Goal: Task Accomplishment & Management: Manage account settings

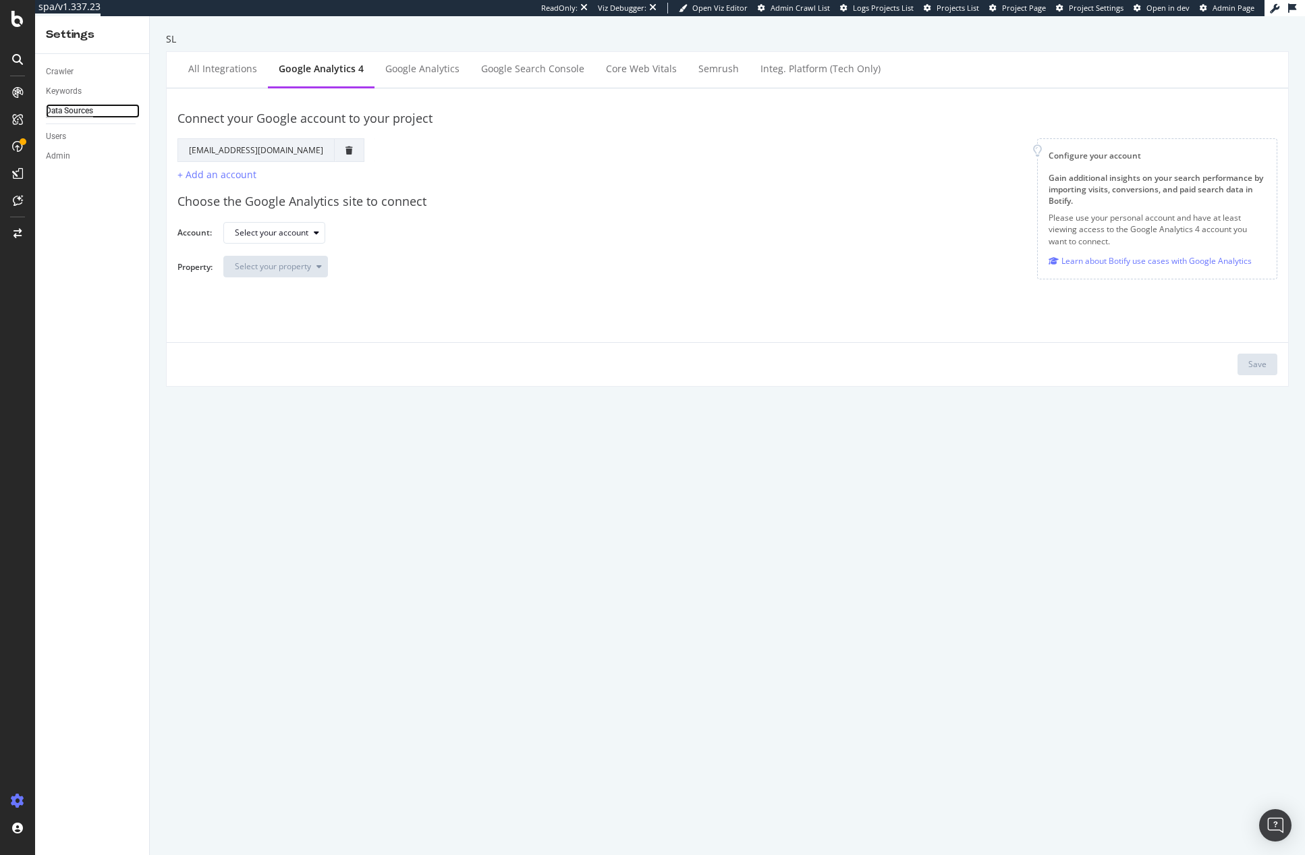
click at [69, 113] on div "Data Sources" at bounding box center [69, 111] width 47 height 14
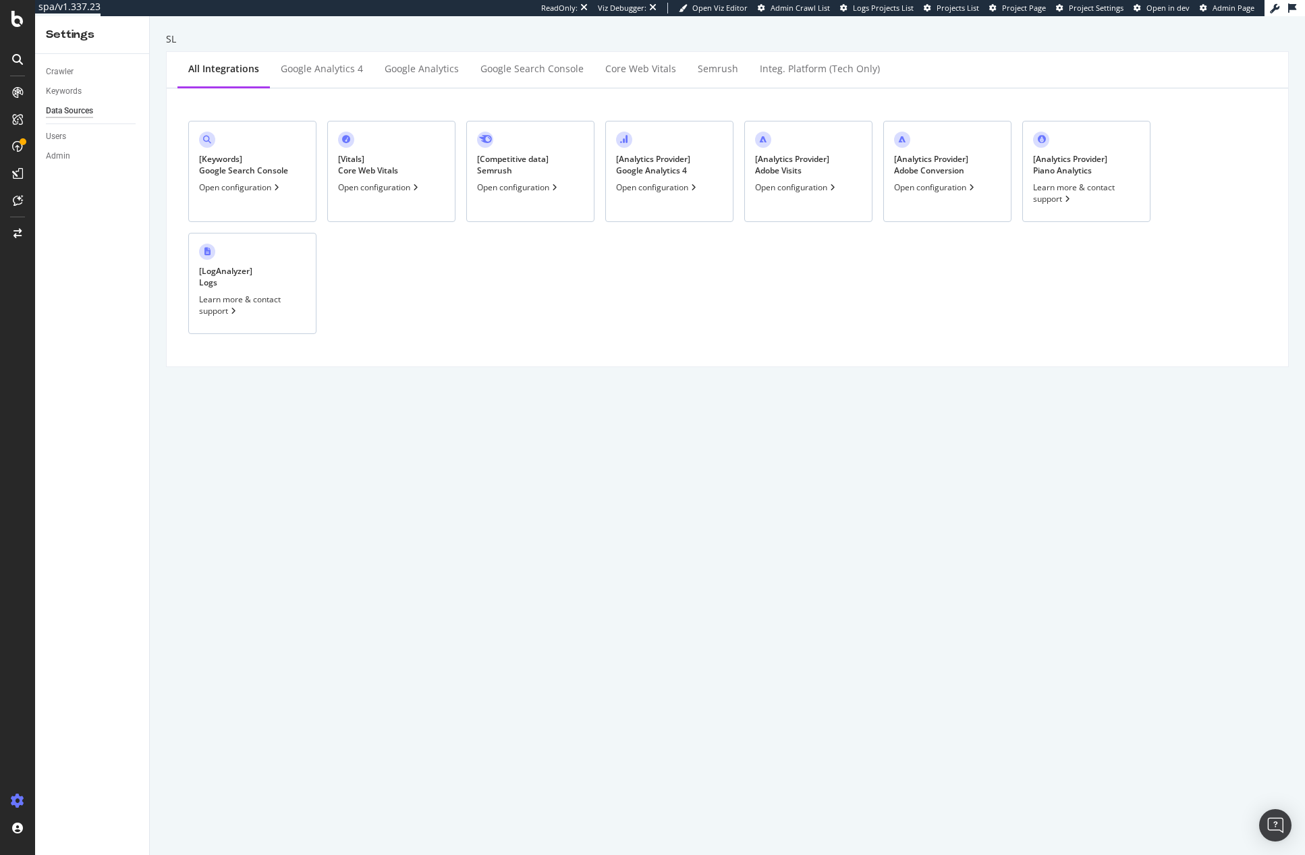
click at [829, 165] on div "[ Analytics Provider ] Adobe Visits" at bounding box center [792, 164] width 74 height 23
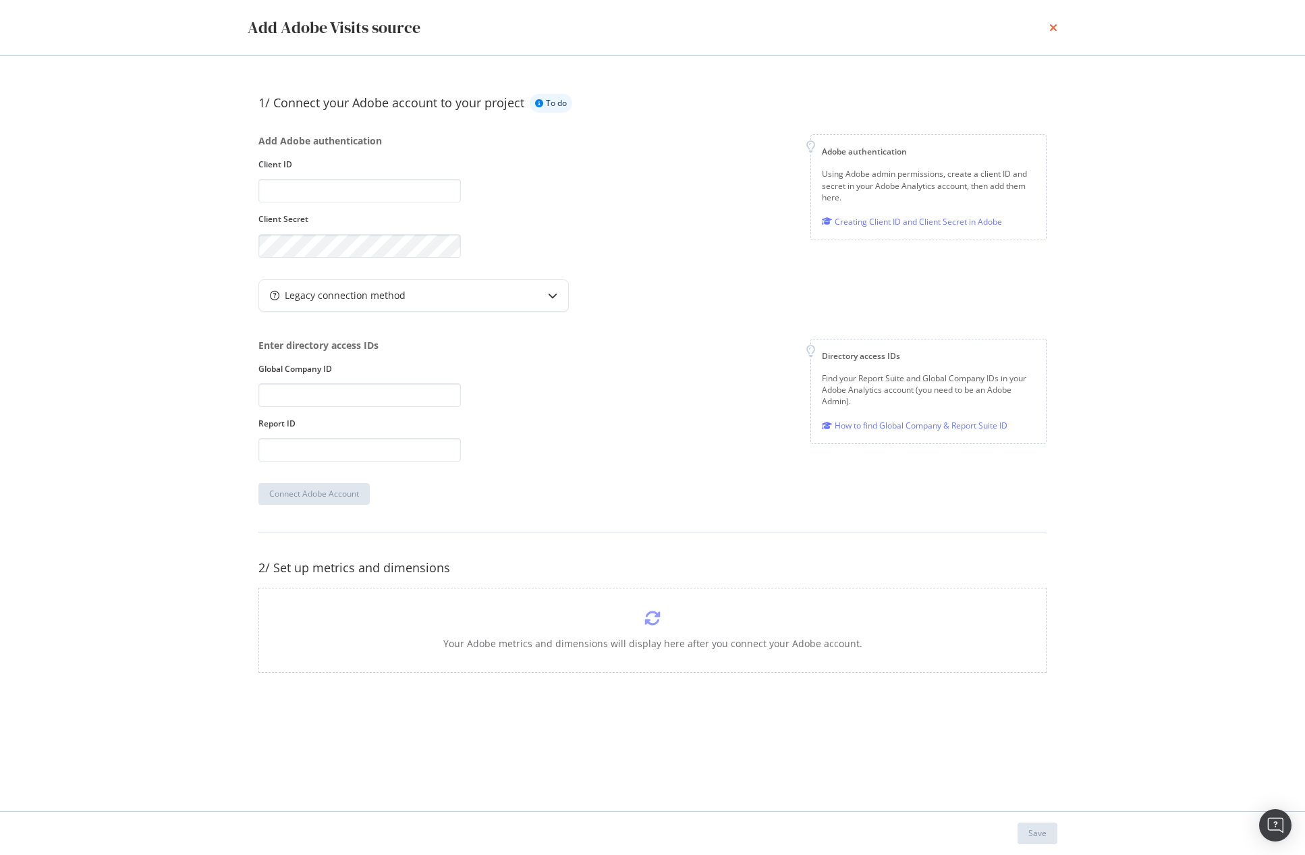
click at [1056, 32] on icon "times" at bounding box center [1054, 27] width 8 height 11
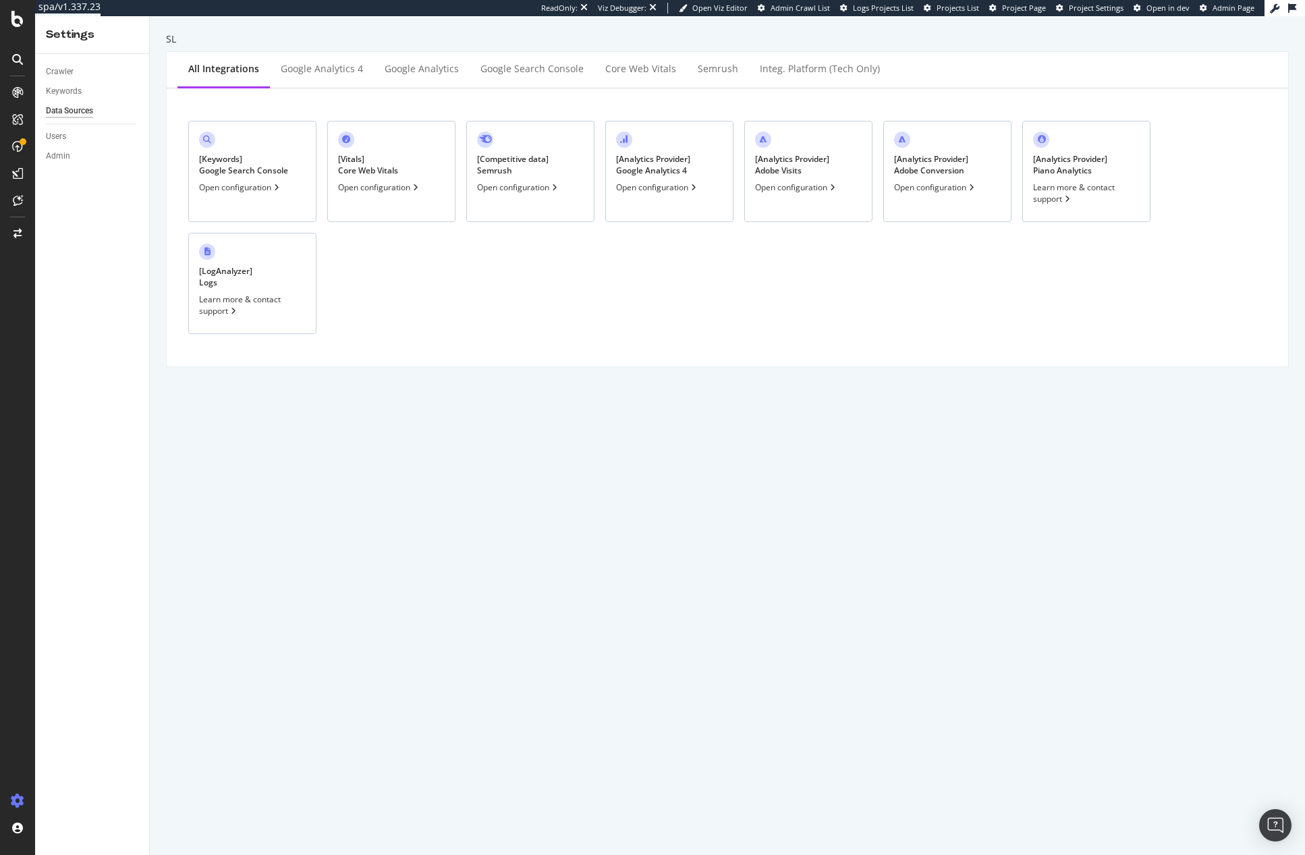
click at [672, 173] on div "[ Analytics Provider ] Google Analytics 4" at bounding box center [653, 164] width 74 height 23
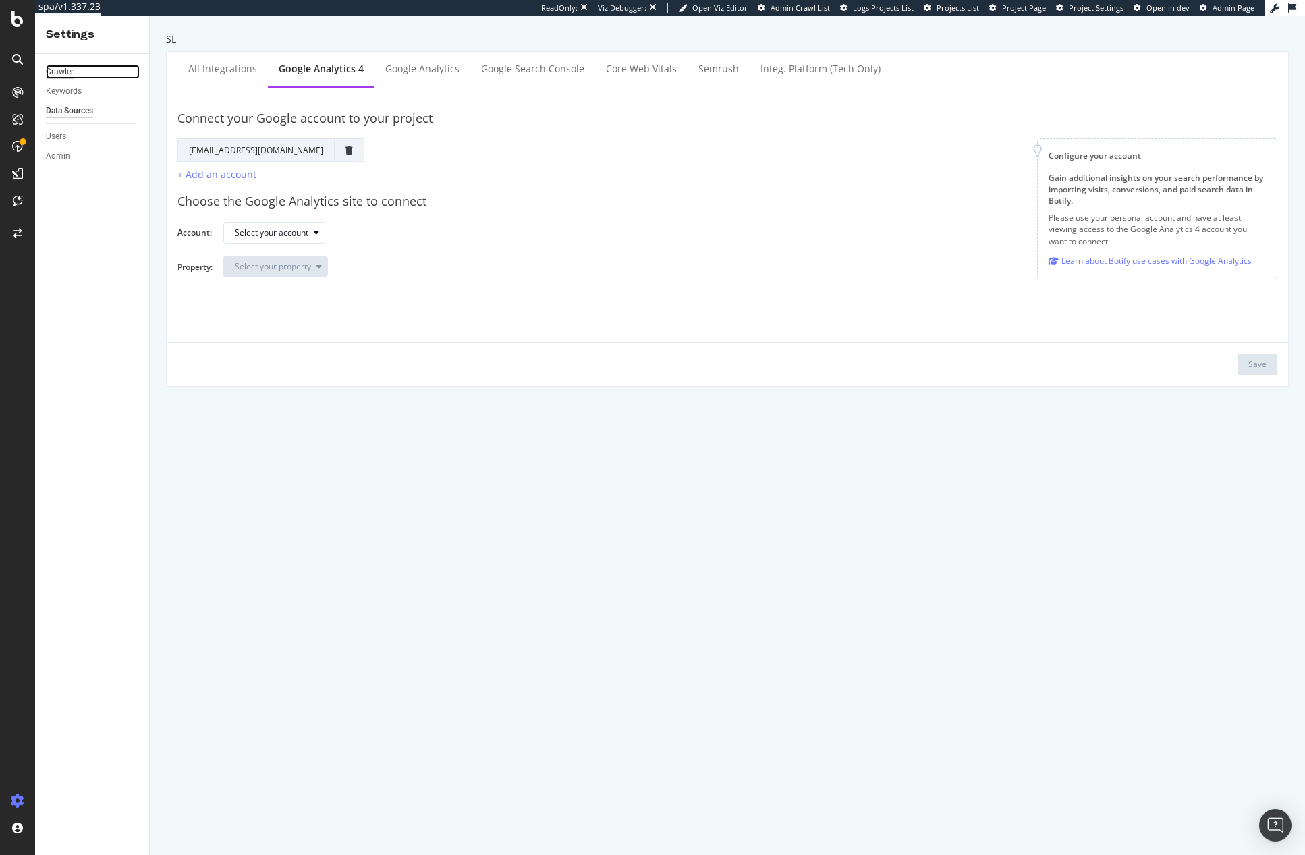
click at [63, 71] on div "Crawler" at bounding box center [60, 72] width 28 height 14
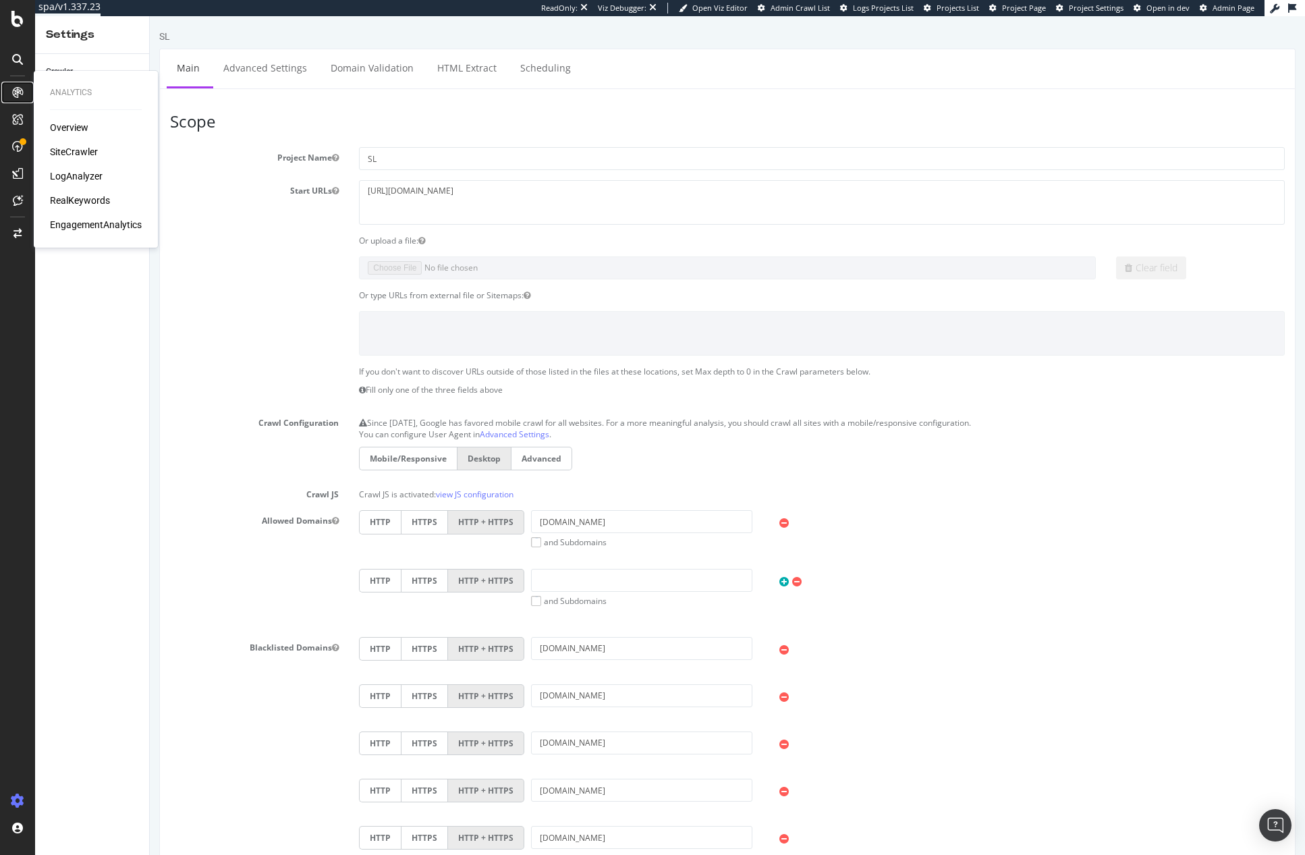
click at [22, 92] on icon at bounding box center [17, 92] width 11 height 11
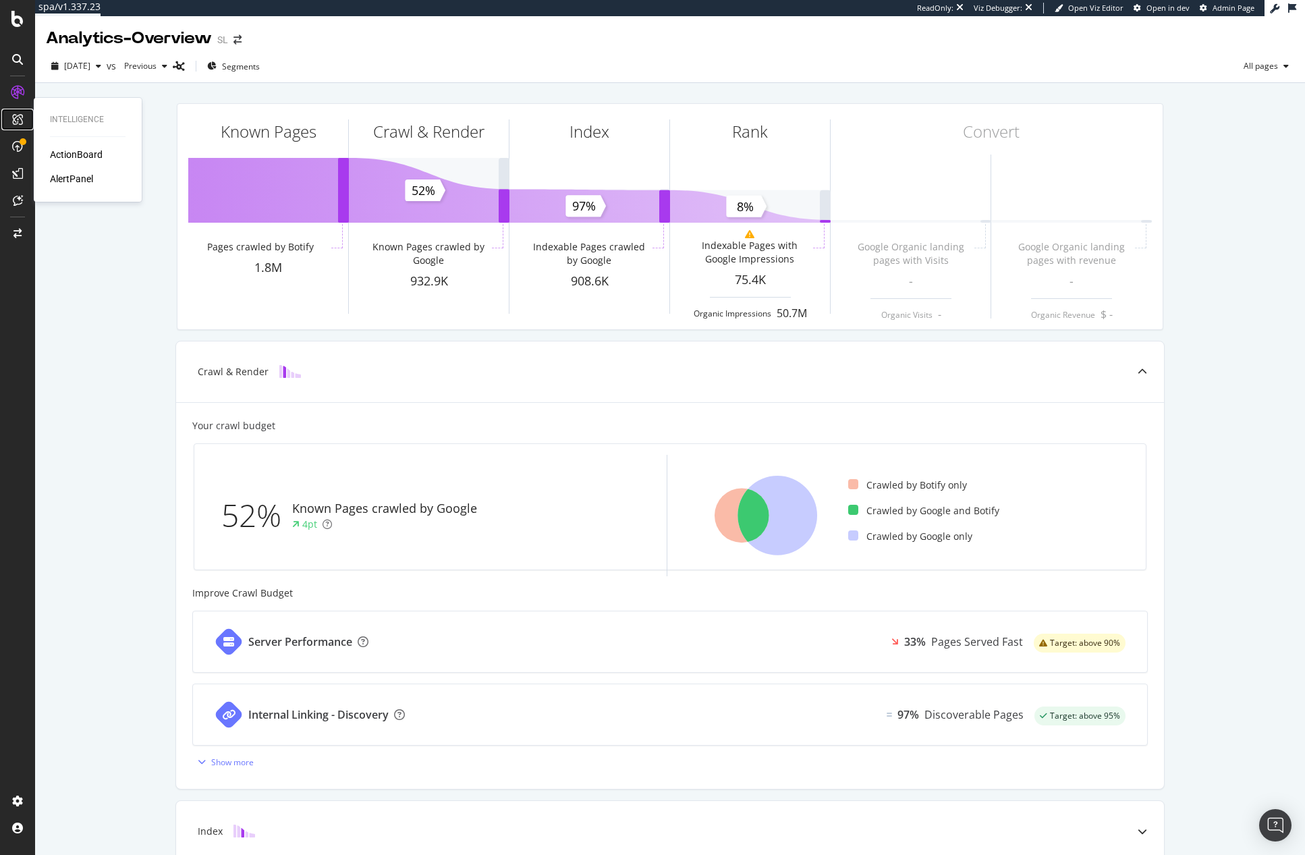
click at [21, 119] on icon at bounding box center [17, 119] width 11 height 11
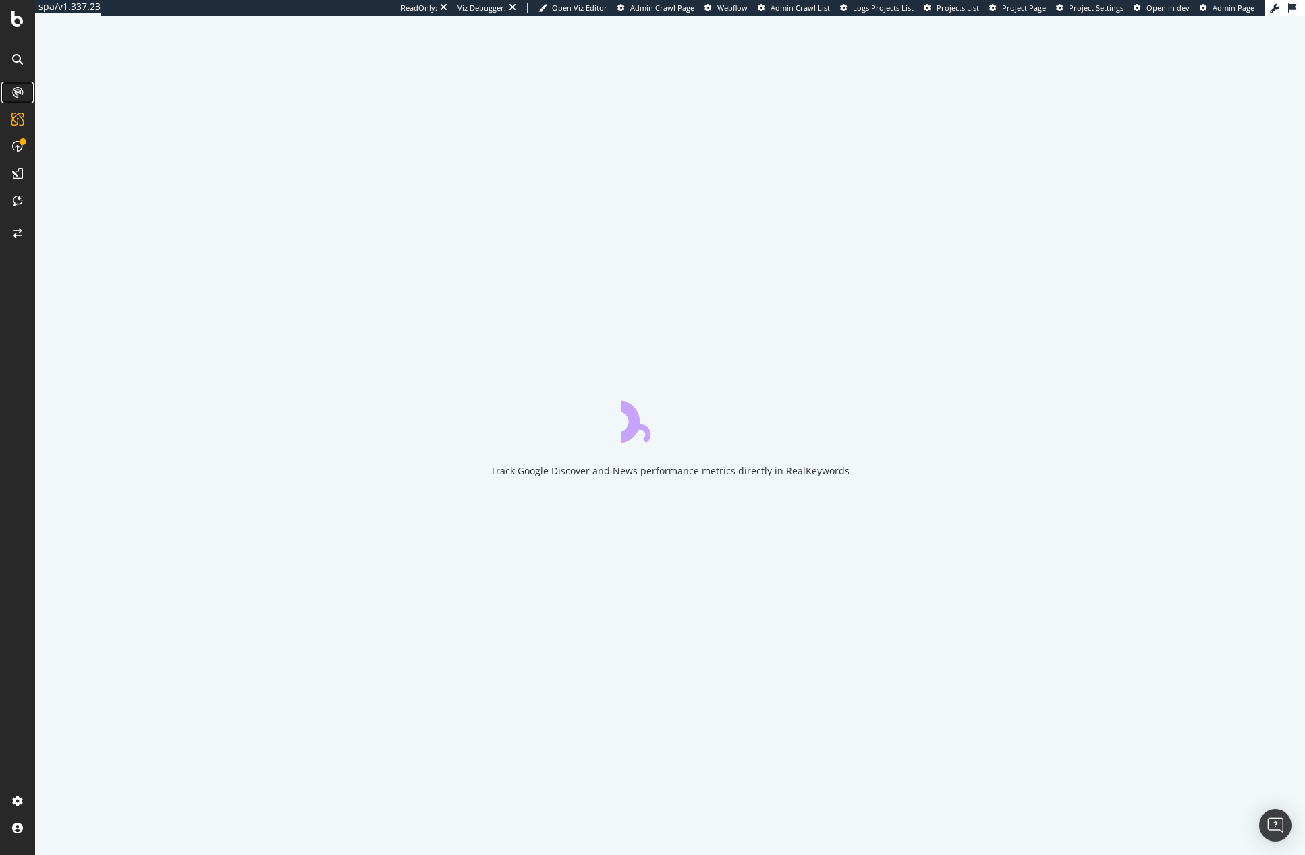
click at [20, 88] on icon at bounding box center [17, 92] width 11 height 11
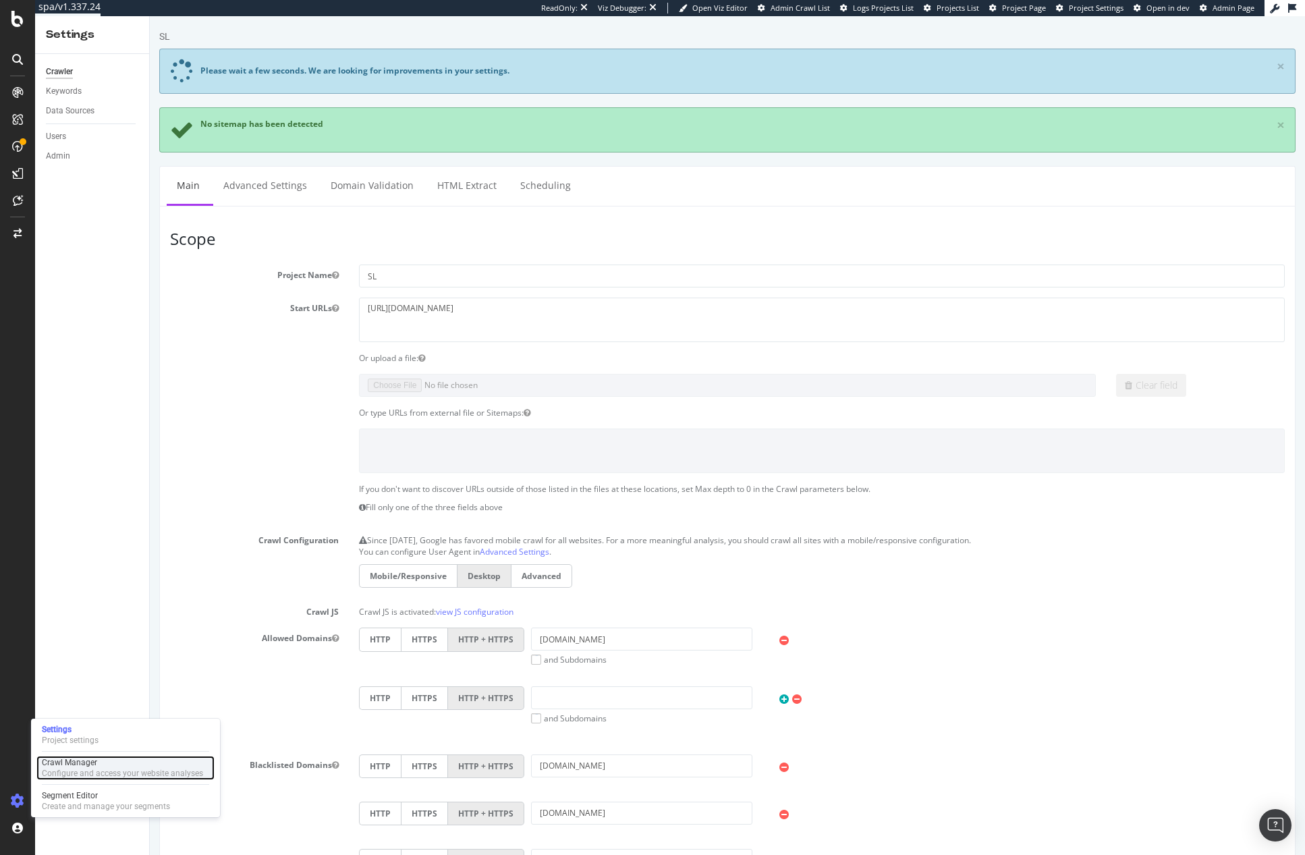
click at [80, 761] on div "Crawl Manager" at bounding box center [122, 762] width 161 height 11
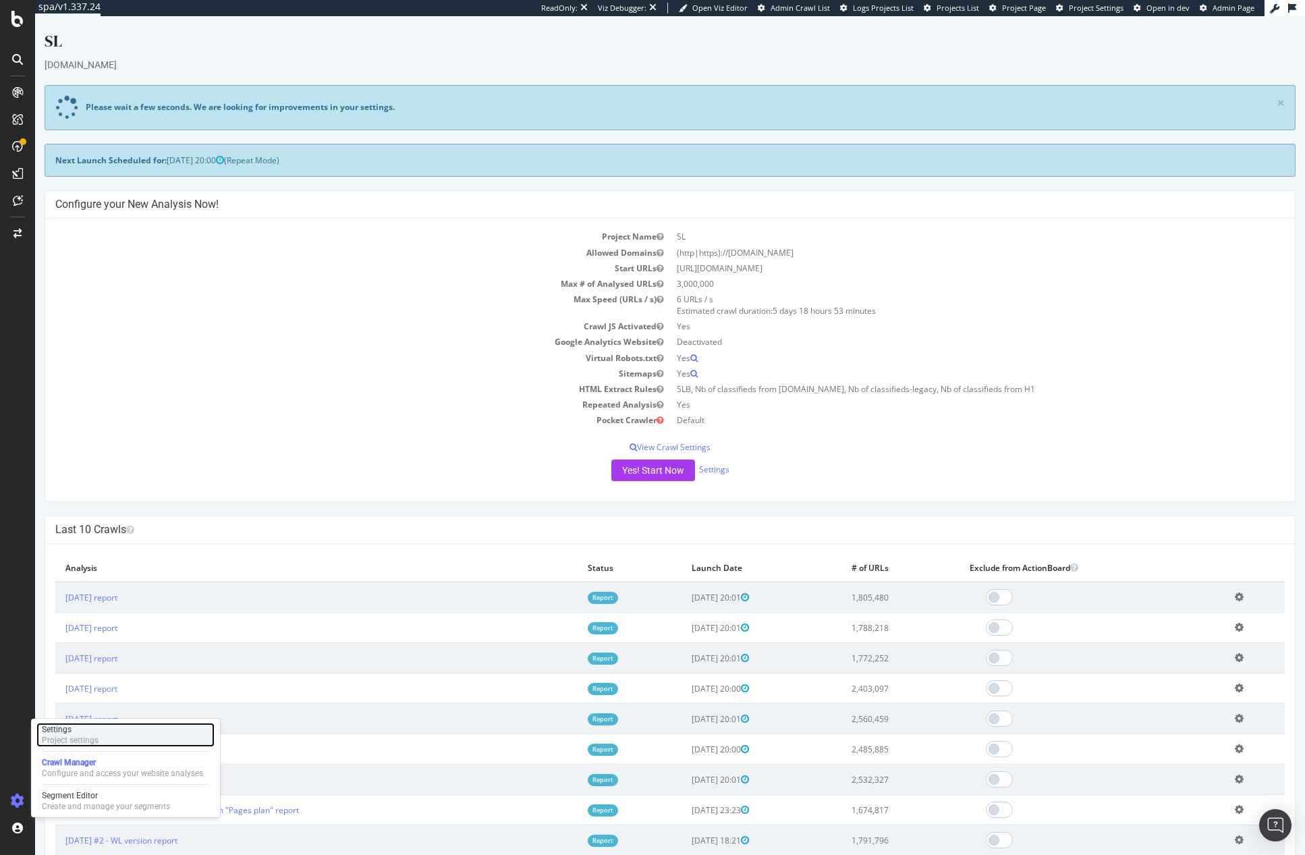
click at [80, 736] on div "Project settings" at bounding box center [70, 740] width 57 height 11
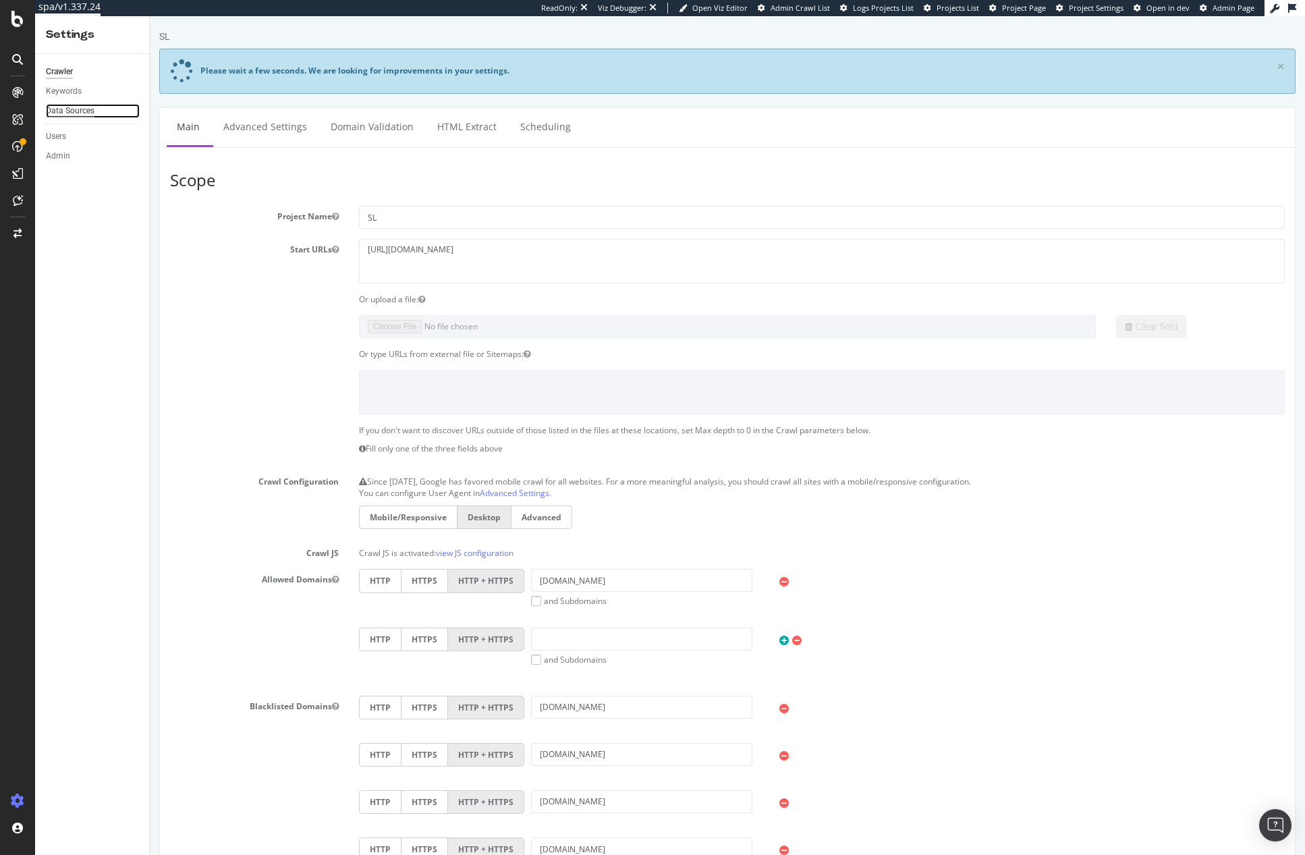
click at [77, 109] on div "Data Sources" at bounding box center [70, 111] width 49 height 14
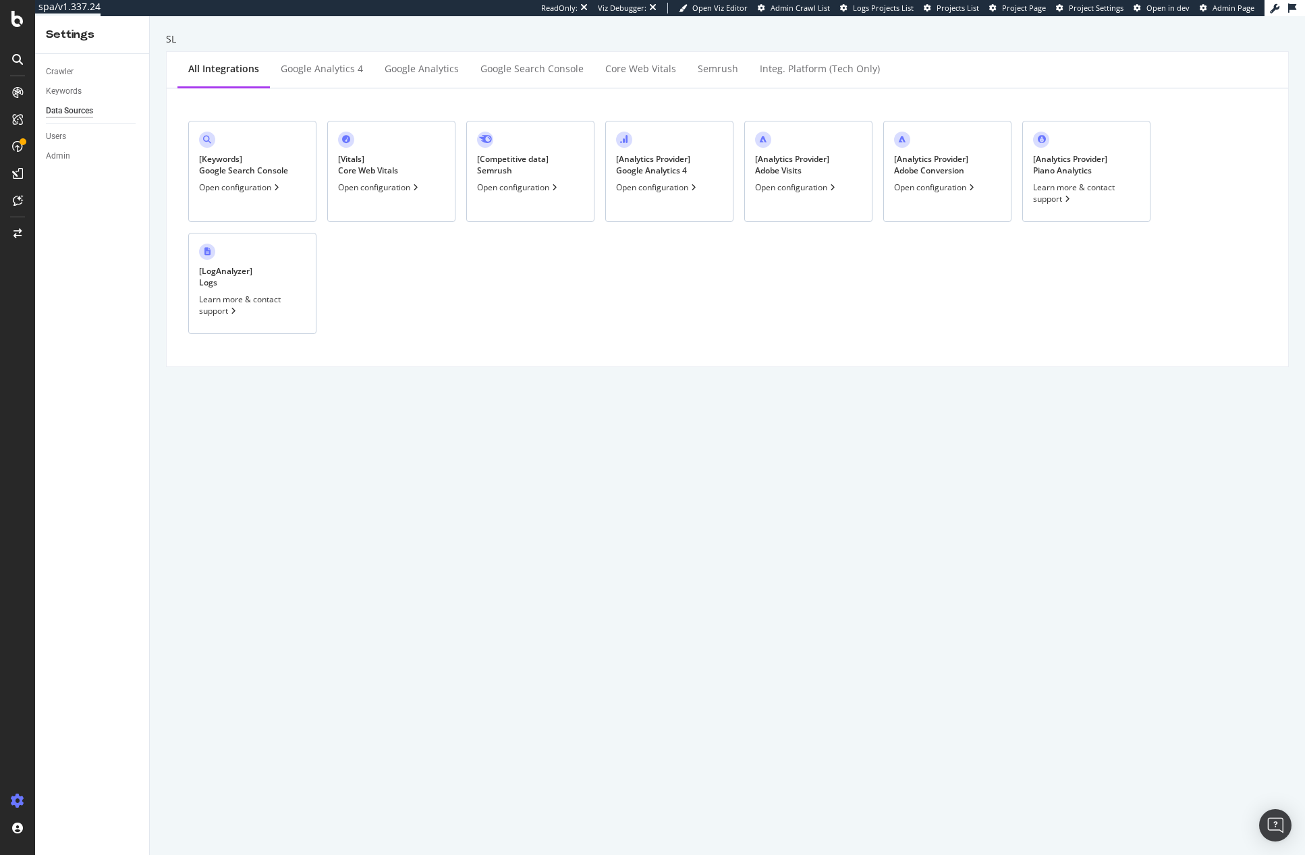
click at [960, 169] on div "[ Analytics Provider ] Adobe Conversion" at bounding box center [931, 164] width 74 height 23
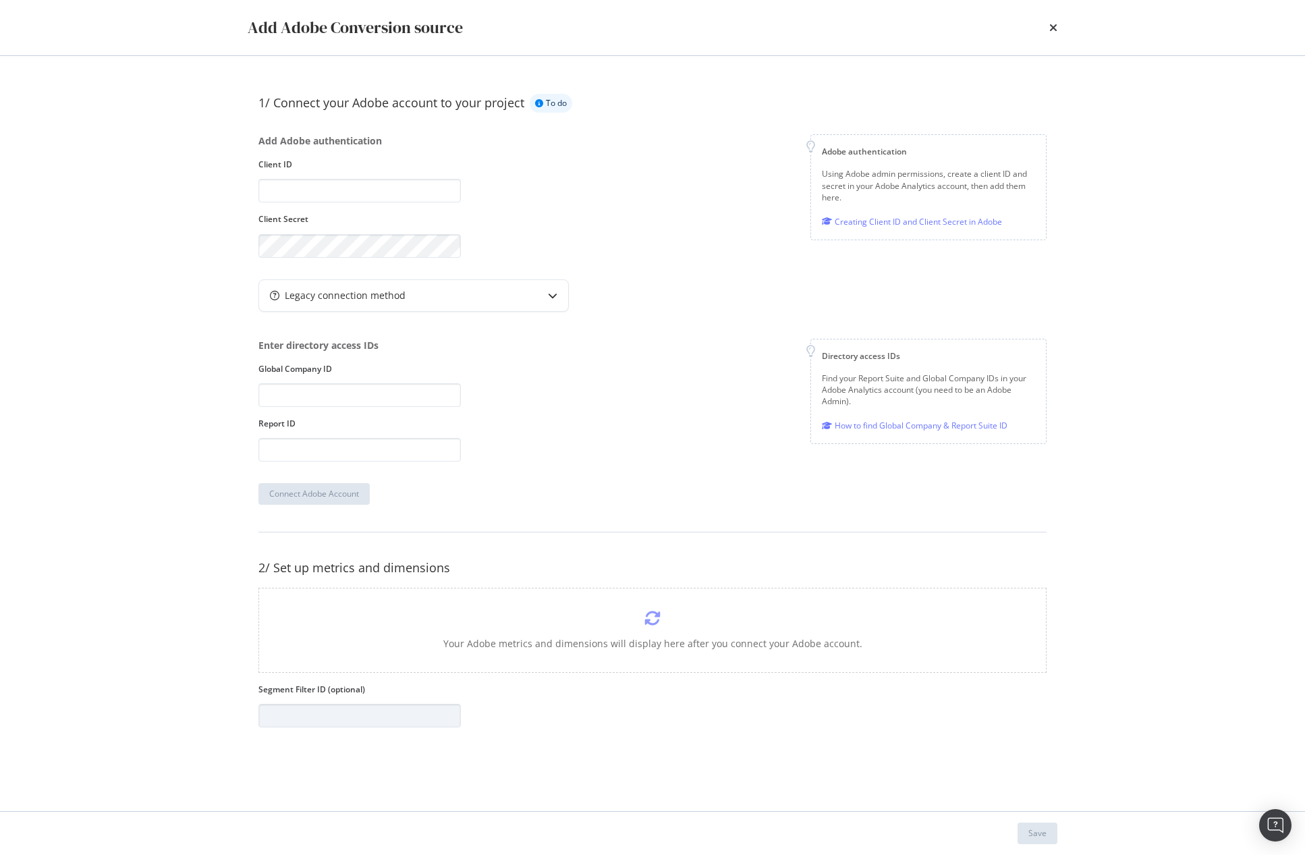
click at [1059, 28] on div "Add Adobe Conversion source" at bounding box center [653, 27] width 864 height 55
click at [1050, 29] on icon "times" at bounding box center [1054, 27] width 8 height 11
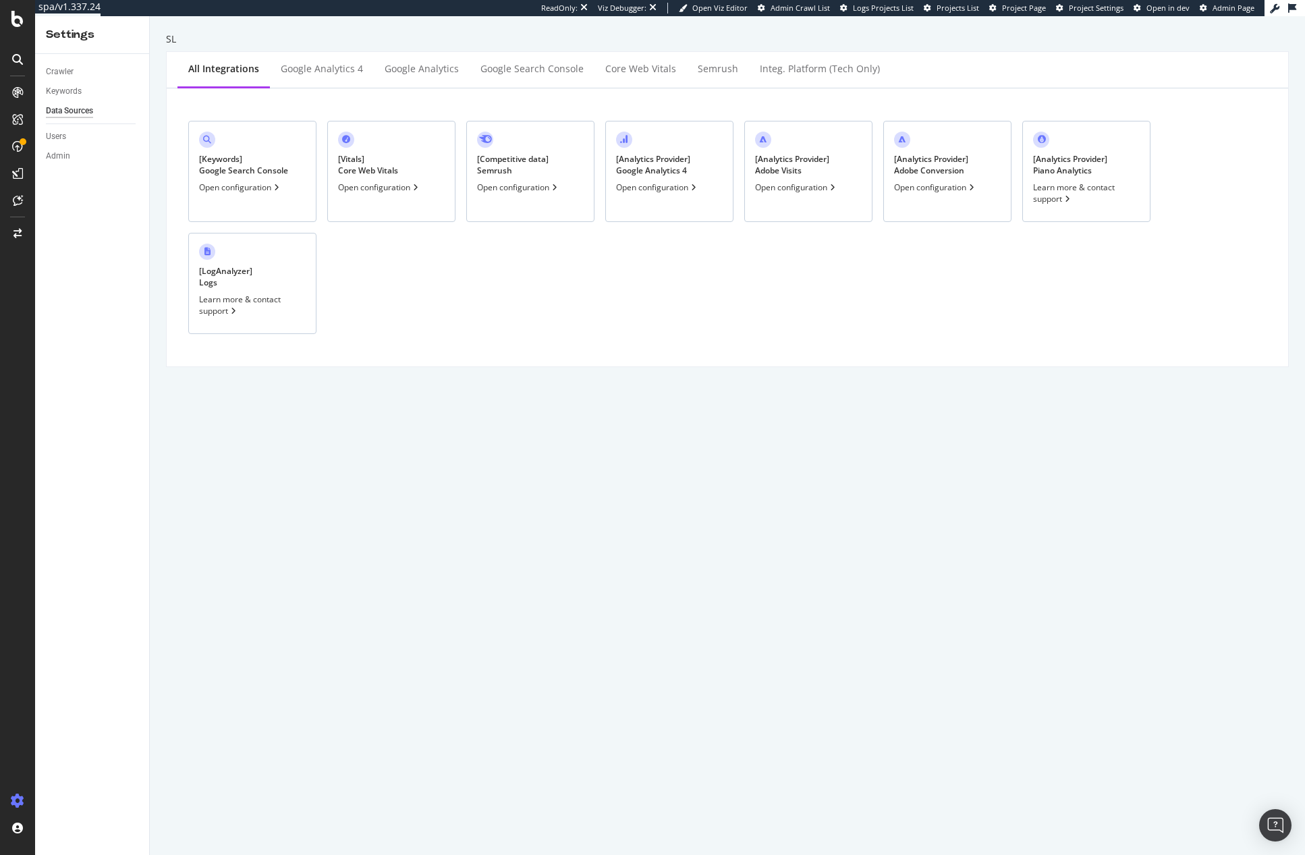
click at [663, 166] on div "[ Analytics Provider ] Google Analytics 4" at bounding box center [653, 164] width 74 height 23
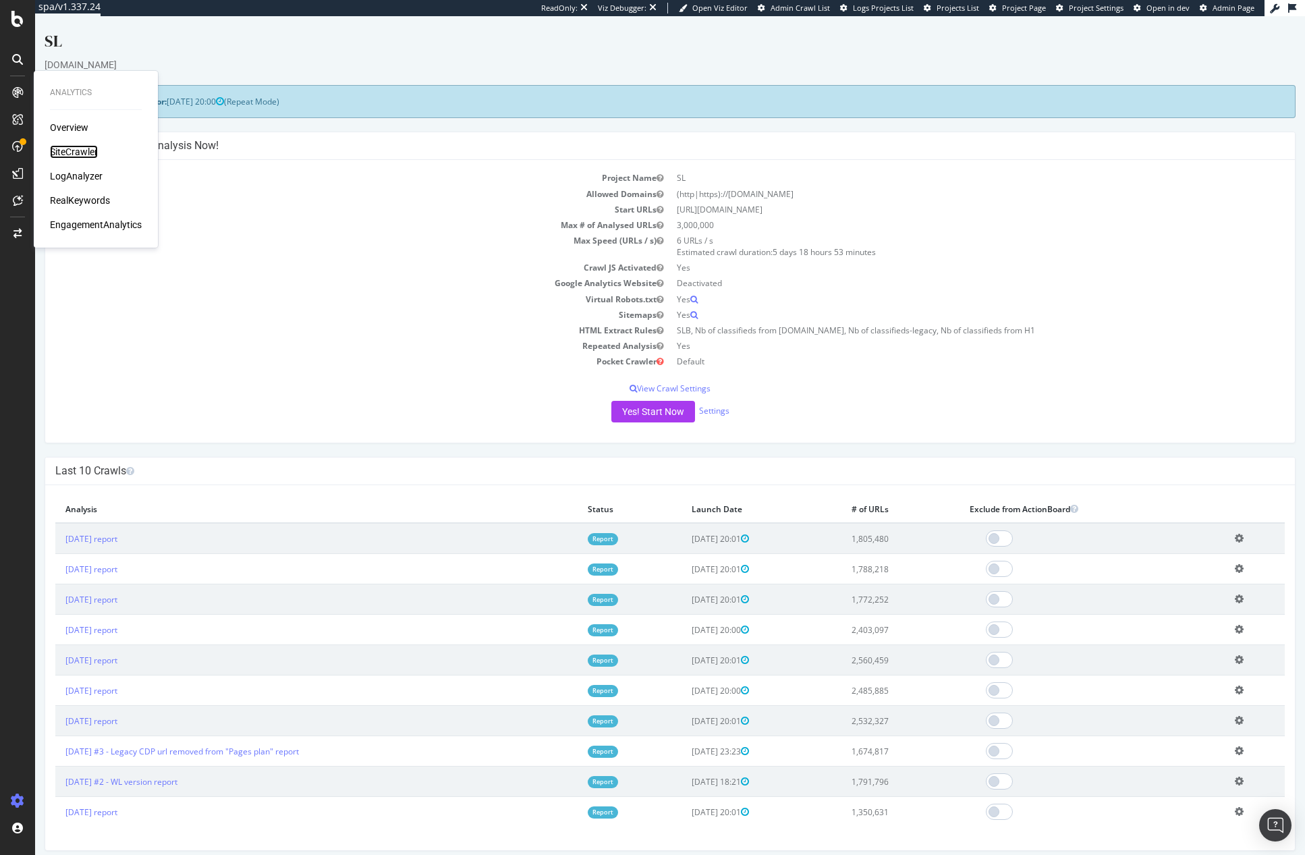
click at [76, 153] on div "SiteCrawler" at bounding box center [74, 151] width 48 height 13
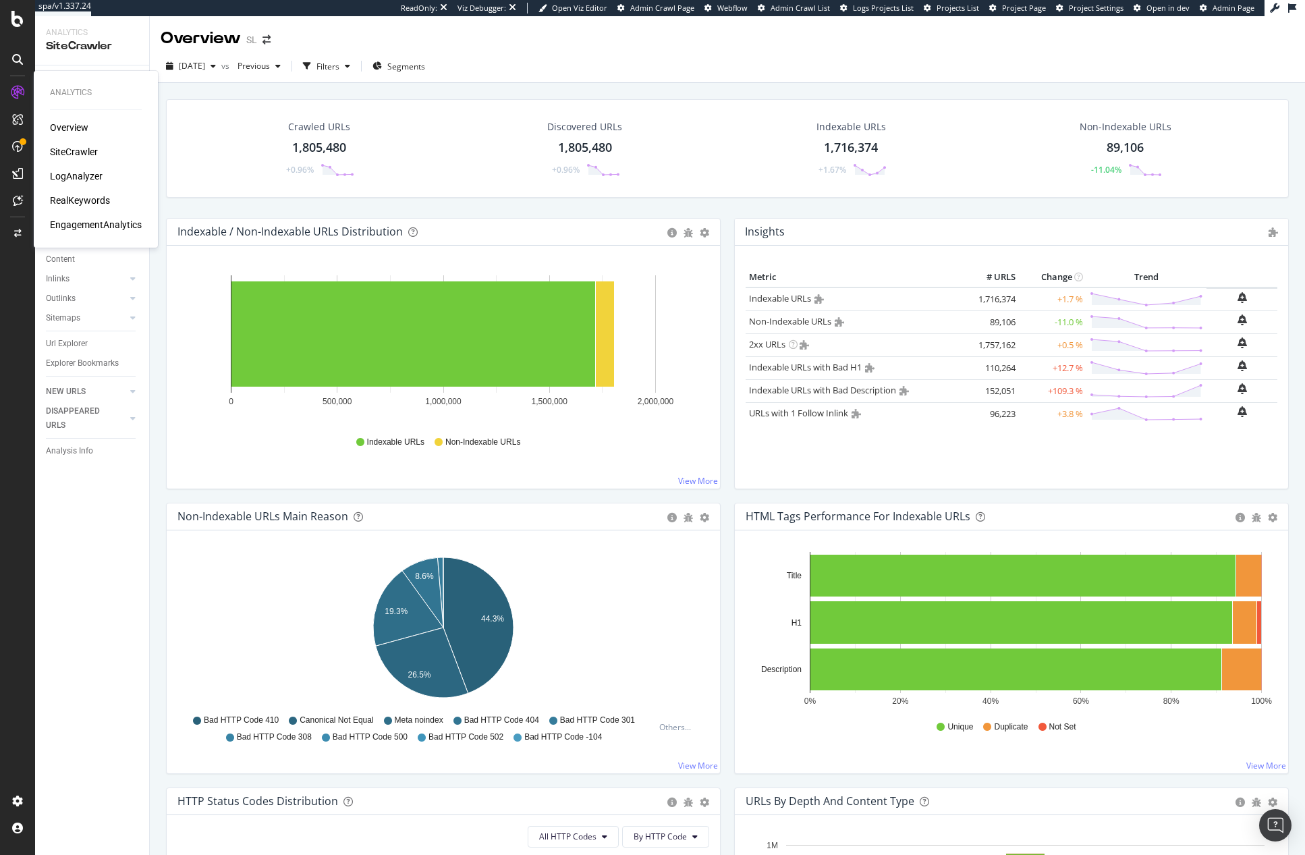
click at [70, 128] on div "Overview" at bounding box center [69, 127] width 38 height 13
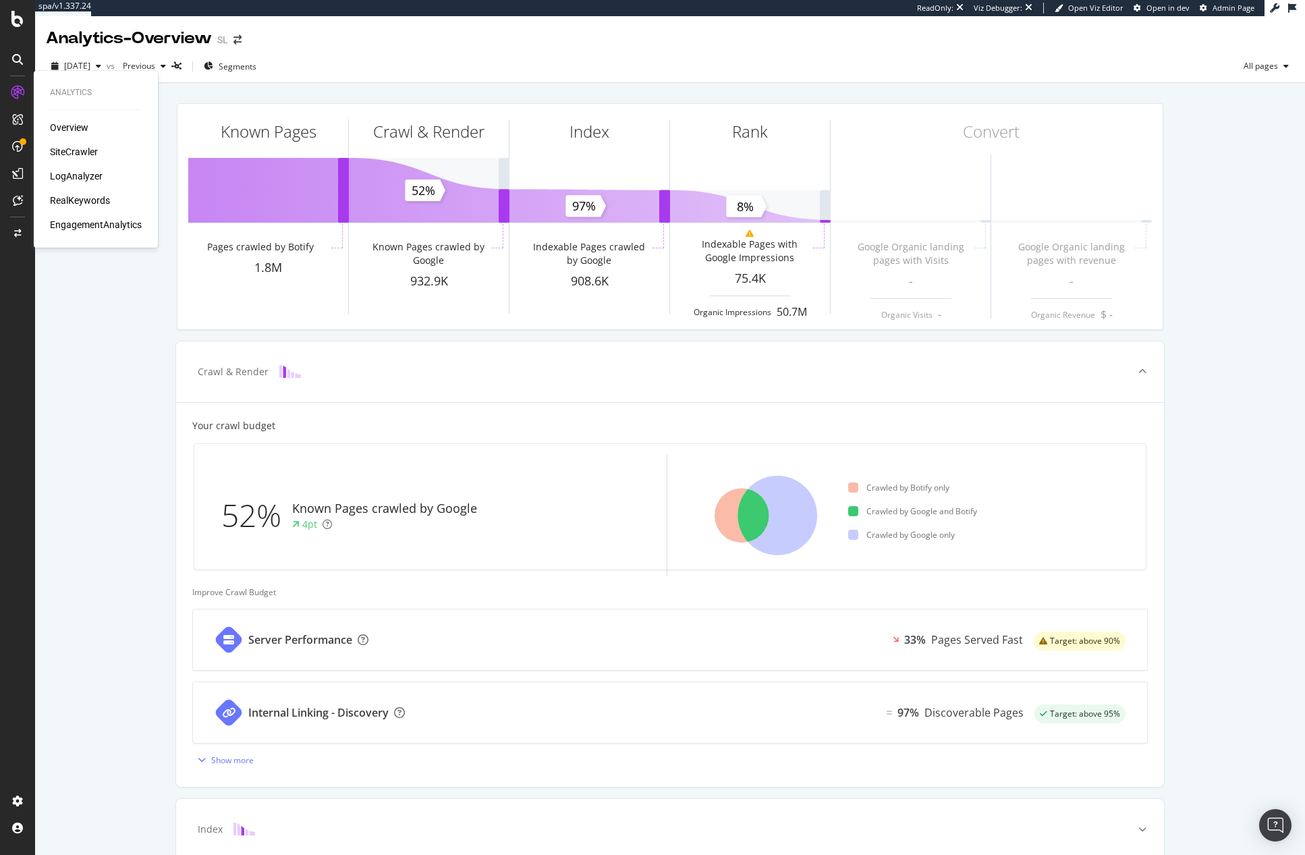
click at [99, 226] on div "EngagementAnalytics" at bounding box center [96, 224] width 92 height 13
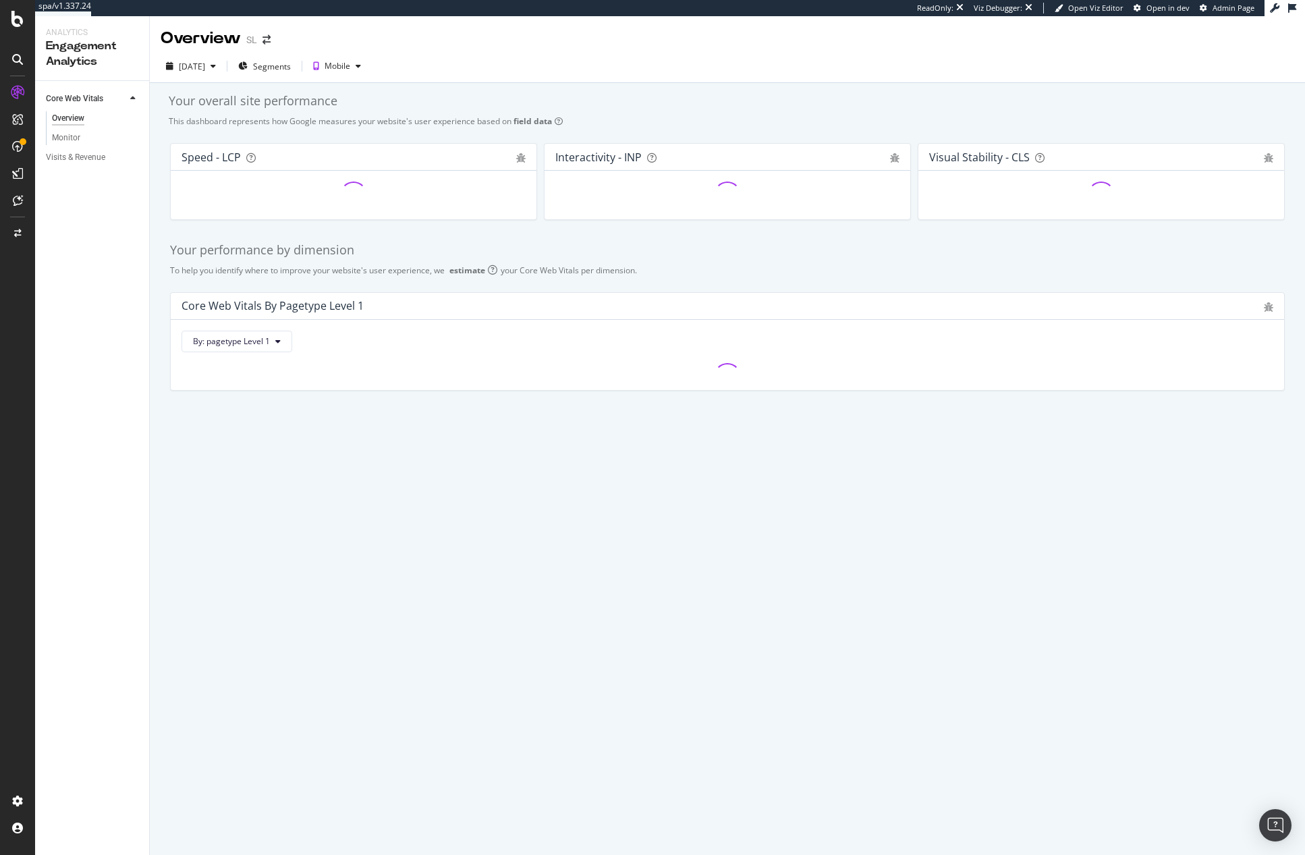
click at [94, 165] on div "Visits & Revenue" at bounding box center [97, 158] width 103 height 20
click at [88, 159] on div "Visits & Revenue" at bounding box center [75, 158] width 59 height 14
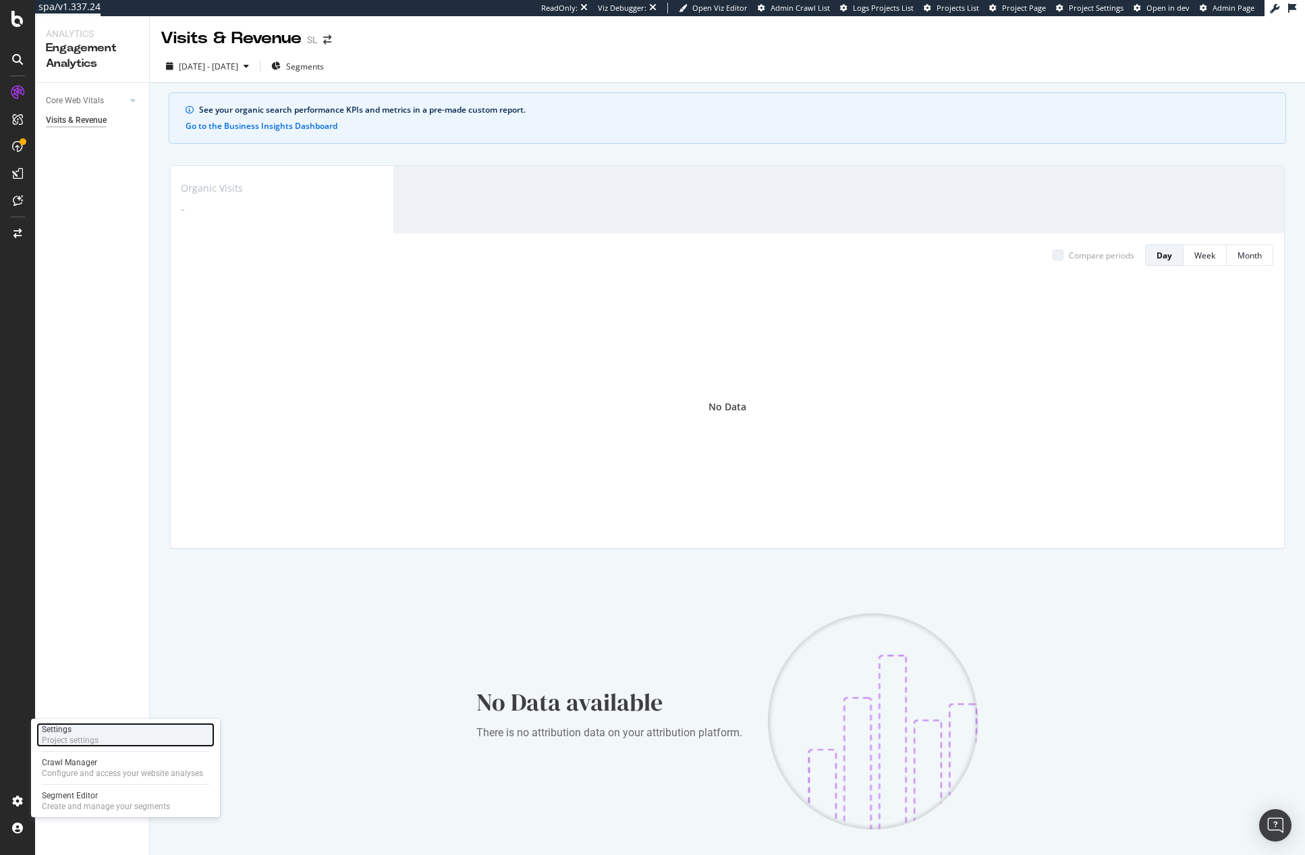
click at [67, 735] on div "Project settings" at bounding box center [70, 740] width 57 height 11
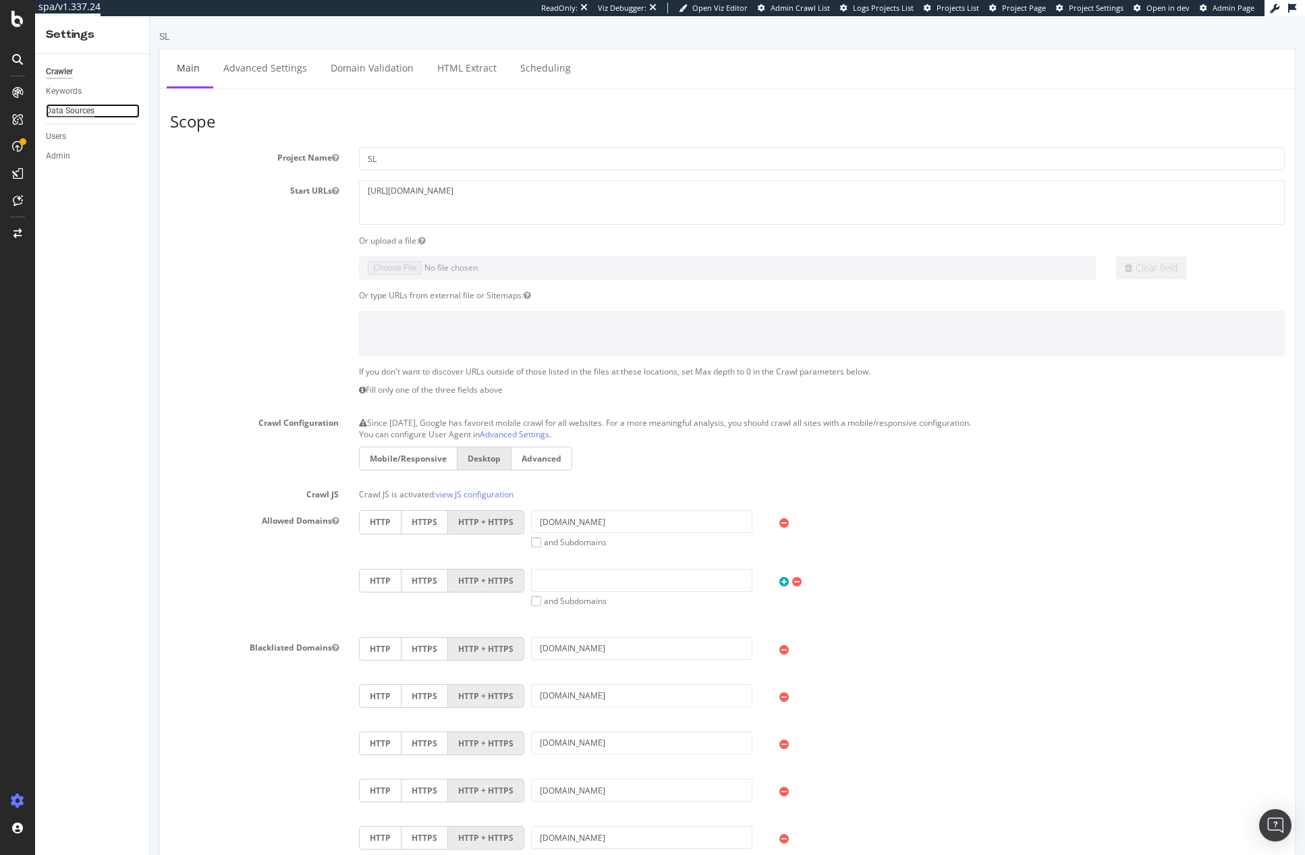
click at [70, 110] on div "Data Sources" at bounding box center [70, 111] width 49 height 14
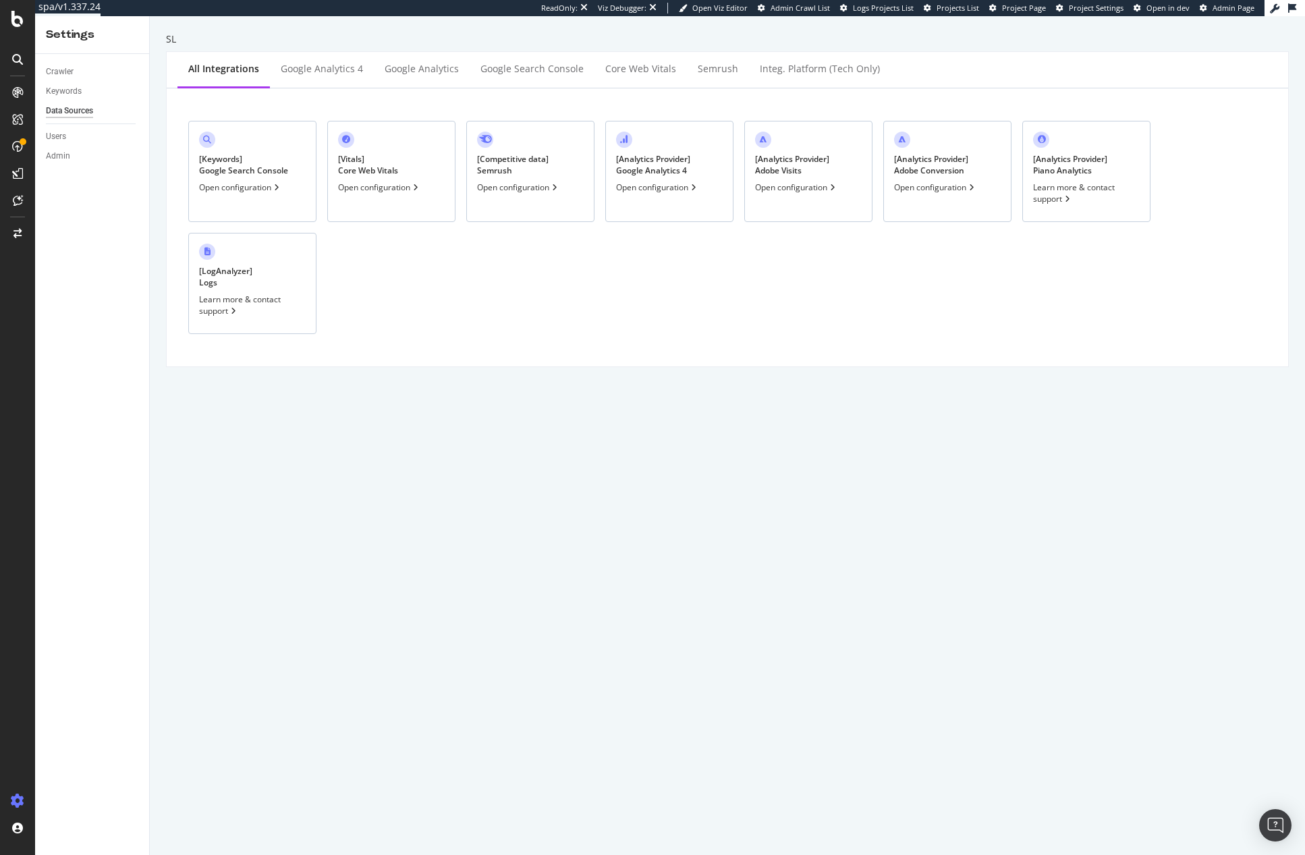
click at [657, 162] on div "[ Analytics Provider ] Google Analytics 4" at bounding box center [653, 164] width 74 height 23
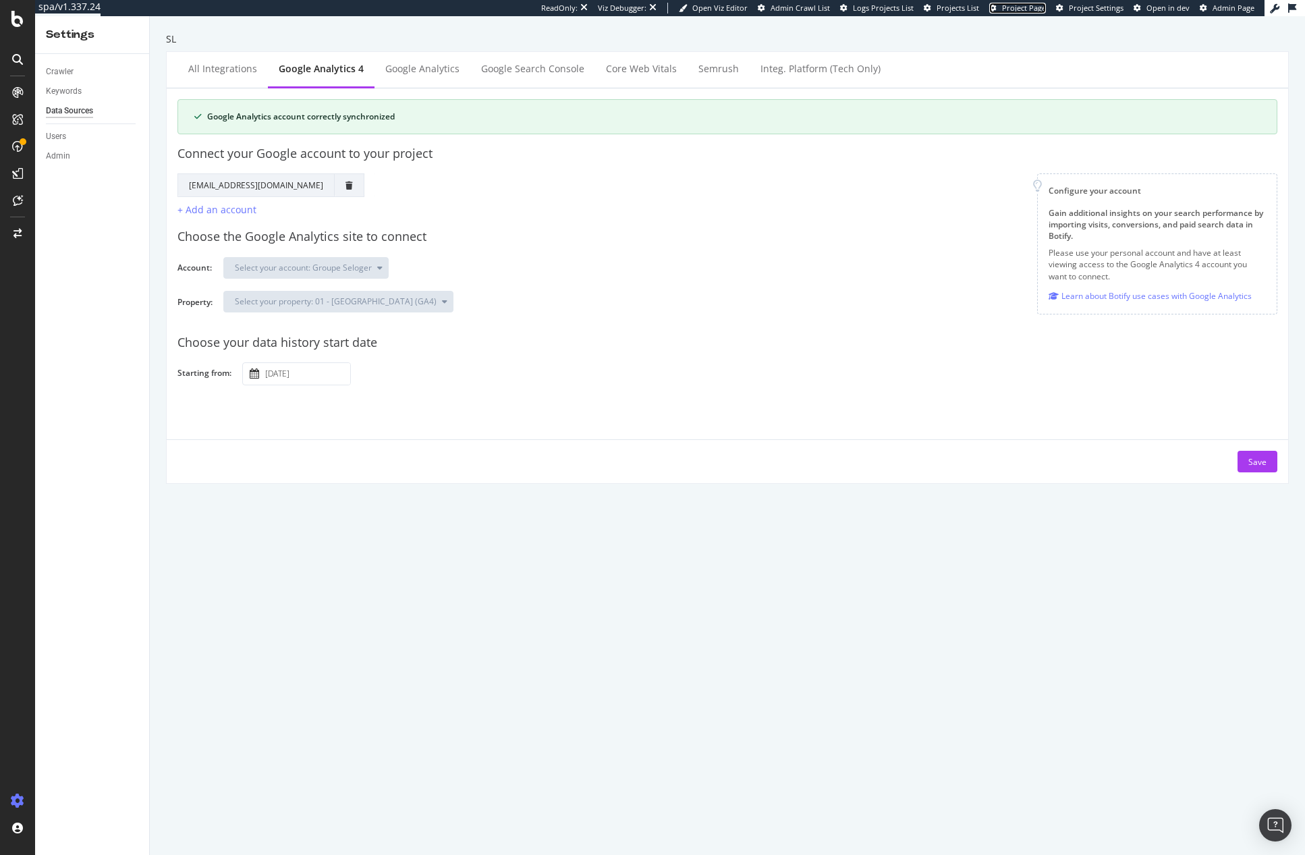
click at [1022, 4] on span "Project Page" at bounding box center [1024, 8] width 44 height 10
